Goal: Task Accomplishment & Management: Manage account settings

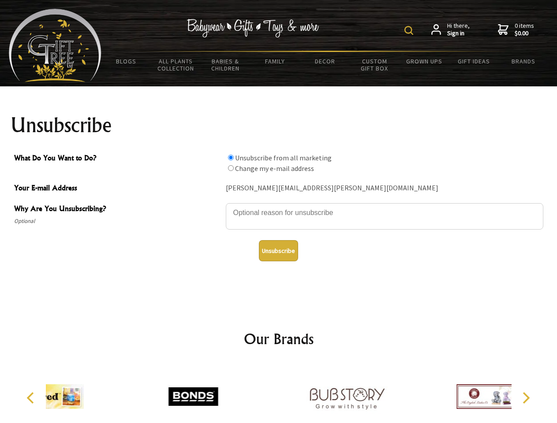
click at [410, 30] on img at bounding box center [409, 30] width 9 height 9
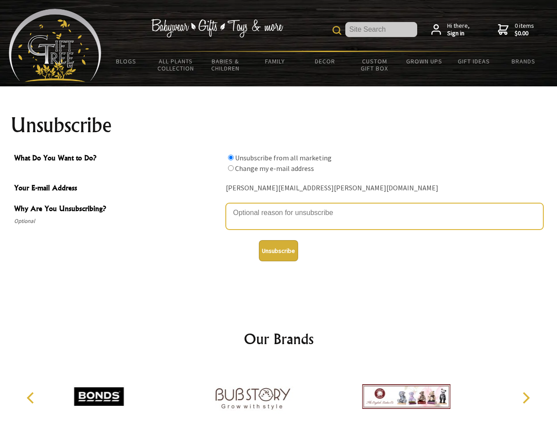
click at [279, 206] on textarea "Why Are You Unsubscribing?" at bounding box center [385, 216] width 318 height 26
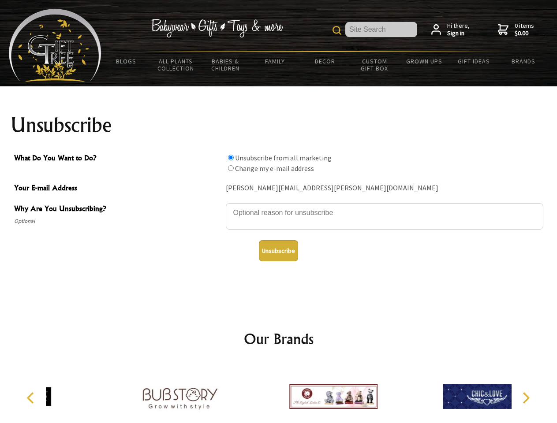
click at [231, 157] on input "What Do You Want to Do?" at bounding box center [231, 158] width 6 height 6
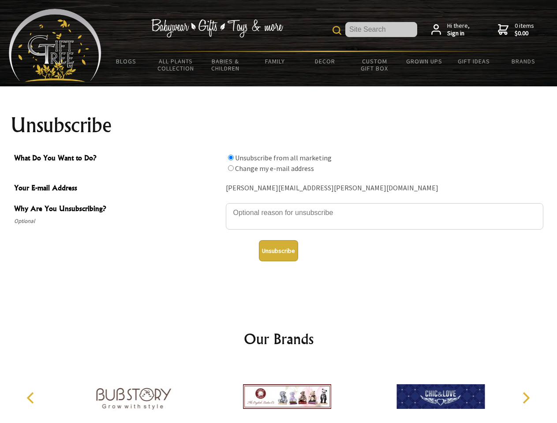
click at [231, 168] on input "What Do You Want to Do?" at bounding box center [231, 168] width 6 height 6
radio input "true"
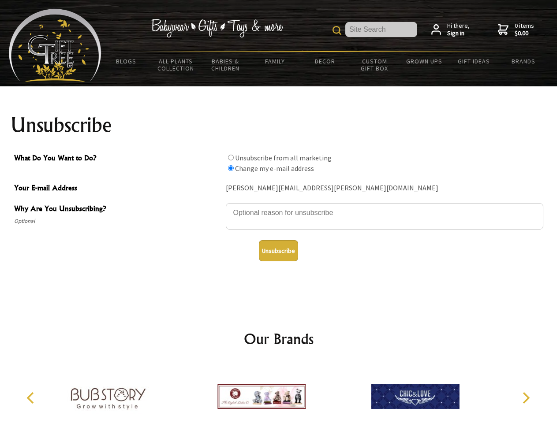
click at [278, 251] on button "Unsubscribe" at bounding box center [278, 250] width 39 height 21
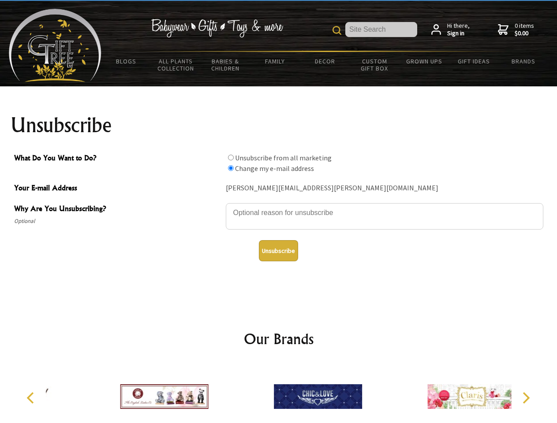
click at [32, 398] on icon "Previous" at bounding box center [31, 398] width 11 height 11
click at [526, 398] on icon "Next" at bounding box center [525, 398] width 11 height 11
